Goal: Information Seeking & Learning: Learn about a topic

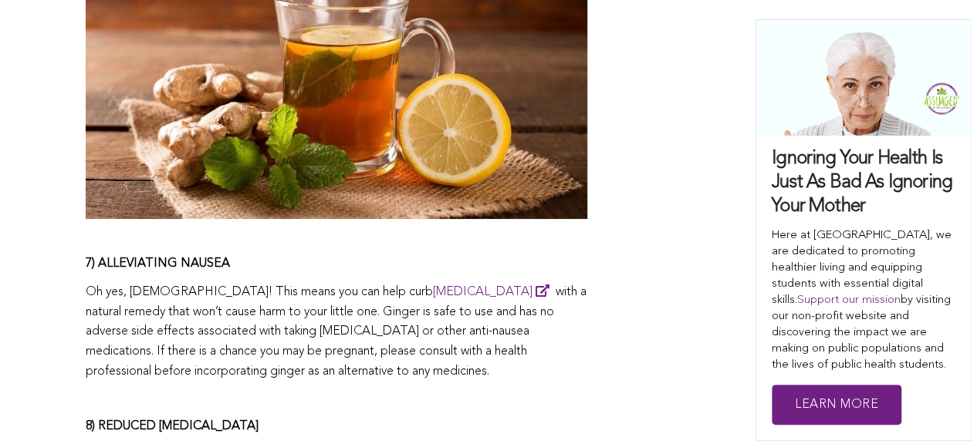
scroll to position [2852, 0]
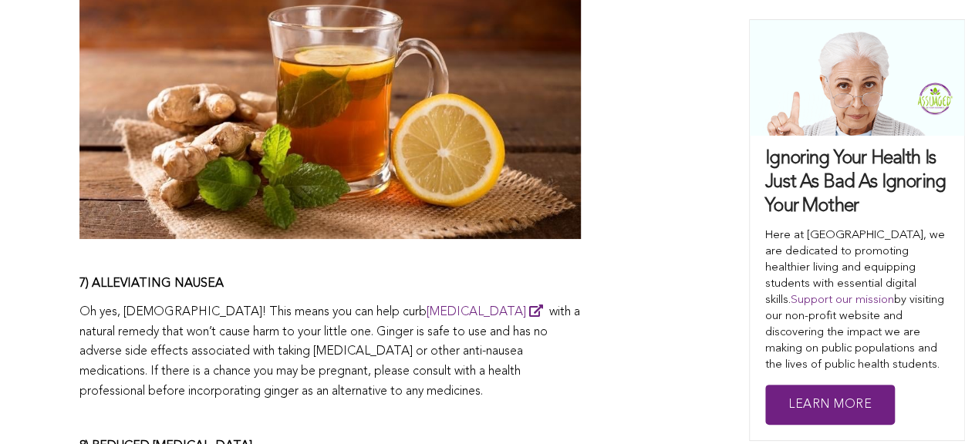
drag, startPoint x: 73, startPoint y: 190, endPoint x: 187, endPoint y: 383, distance: 224.5
copy span "8) REDUCED [MEDICAL_DATA] Chronic inflammation has been associated with heart d…"
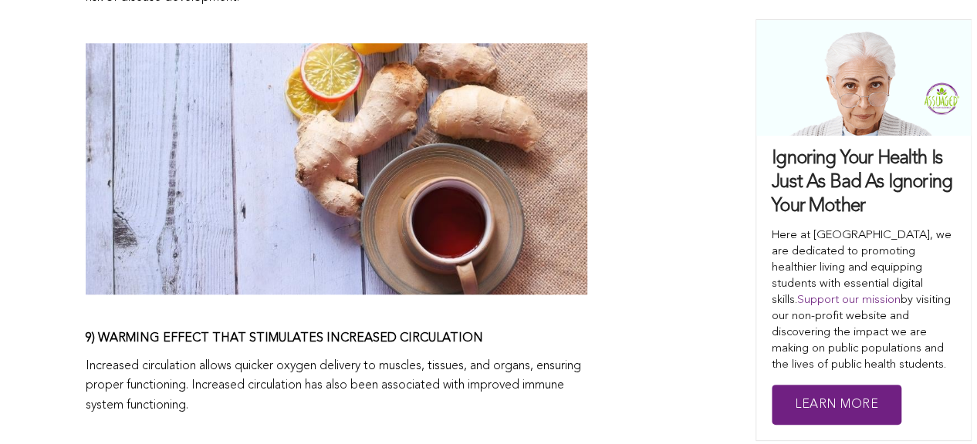
scroll to position [3492, 0]
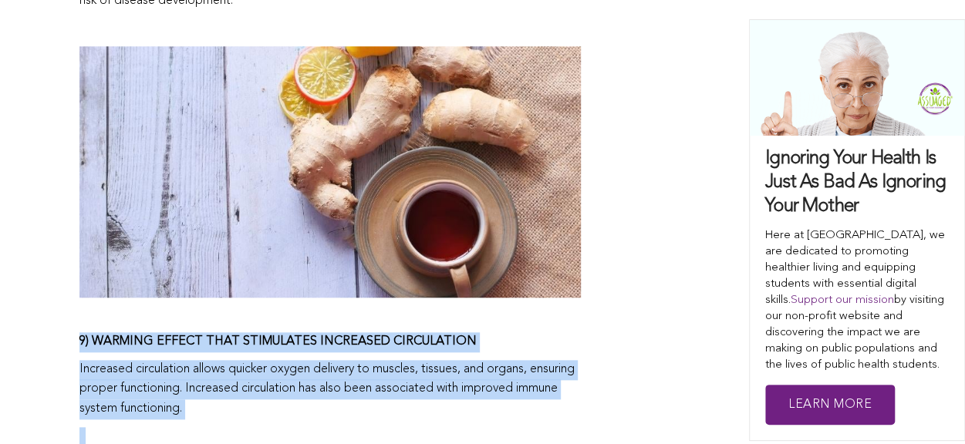
drag, startPoint x: 66, startPoint y: 86, endPoint x: 550, endPoint y: 365, distance: 558.9
copy span "9) WARMING EFFECT THAT STIMULATES INCREASED CIRCULATION Increased circulation a…"
